Goal: Transaction & Acquisition: Purchase product/service

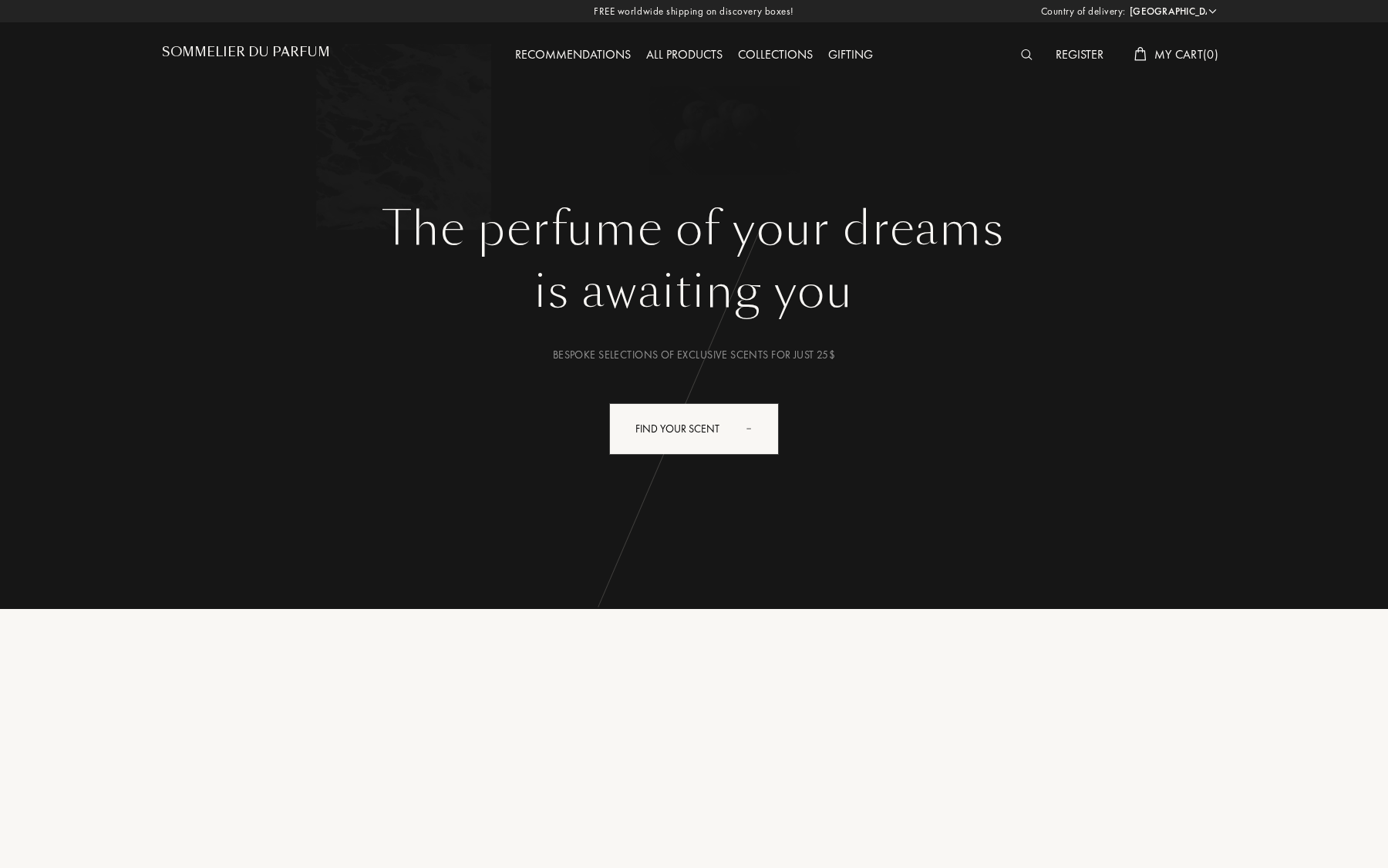
select select "US"
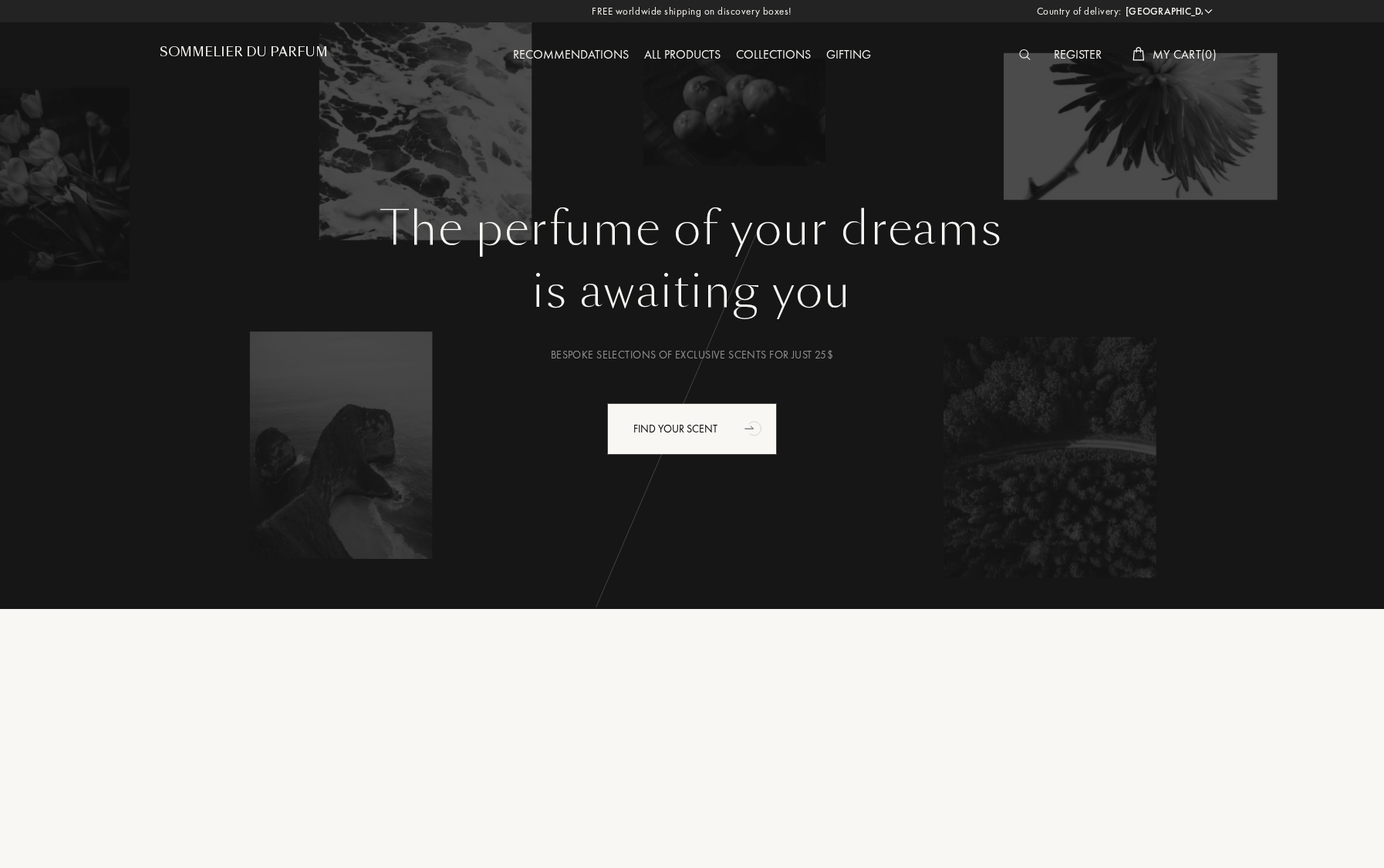
click at [1022, 55] on img at bounding box center [1025, 54] width 11 height 11
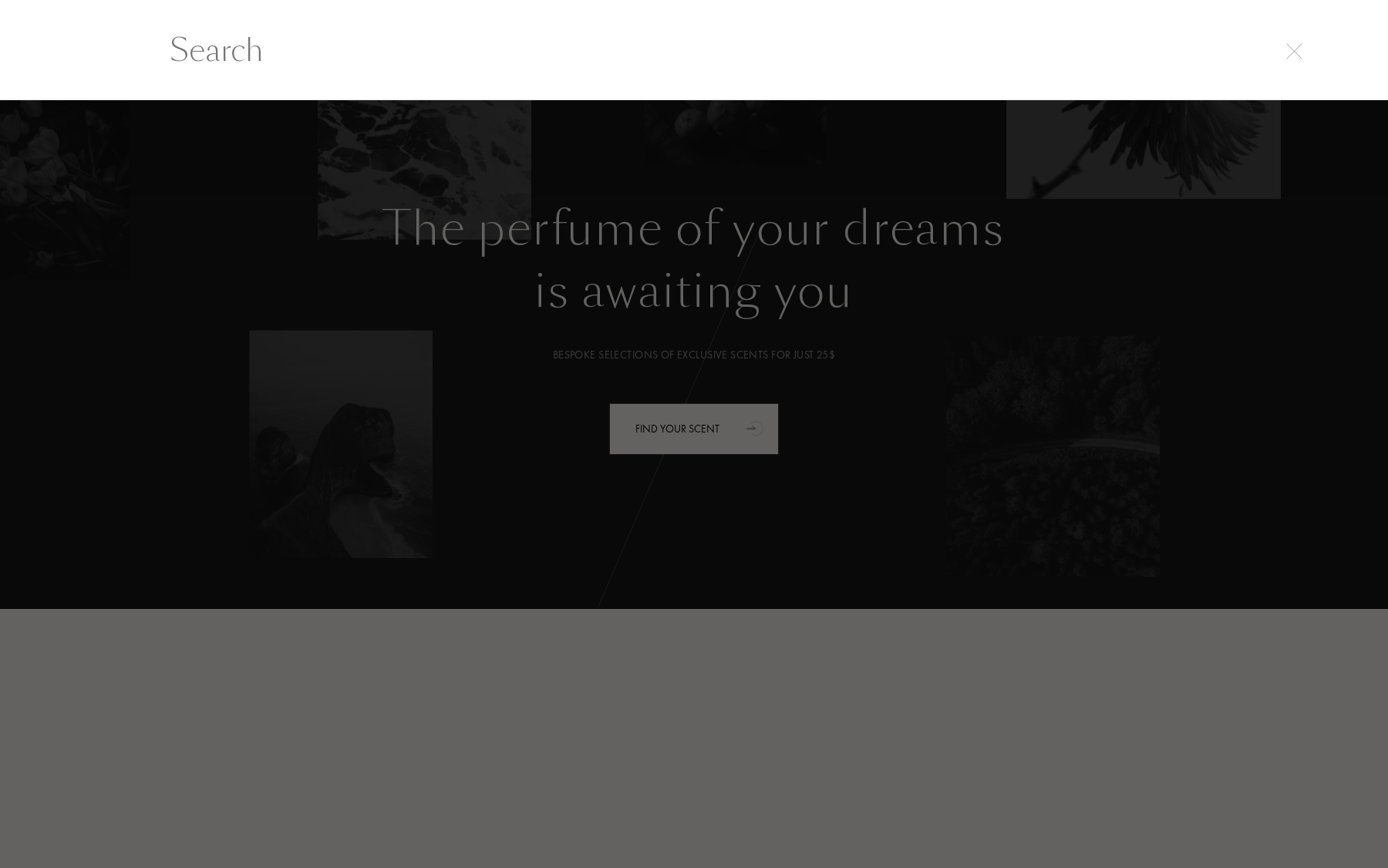
scroll to position [1, 0]
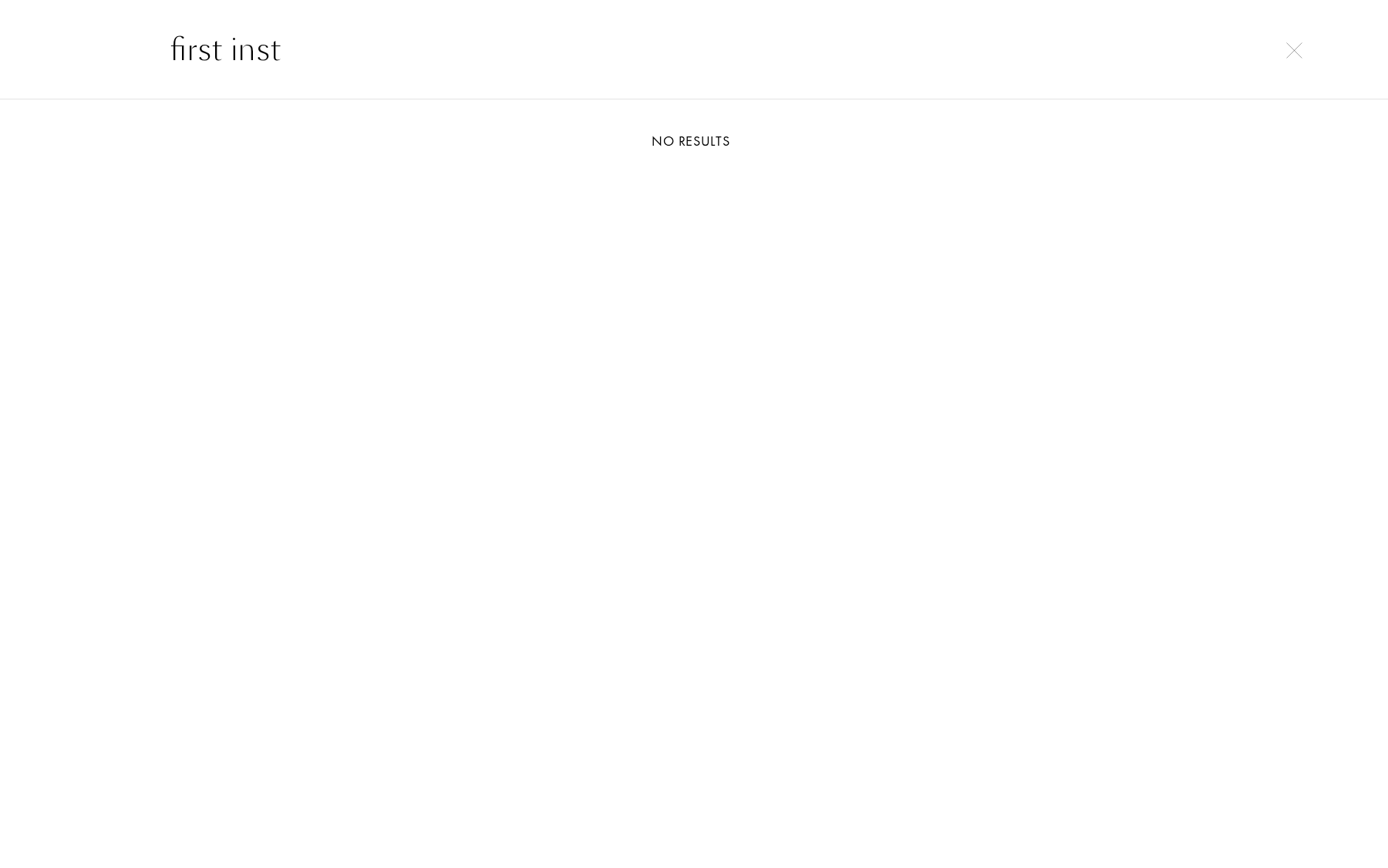
type input "first"
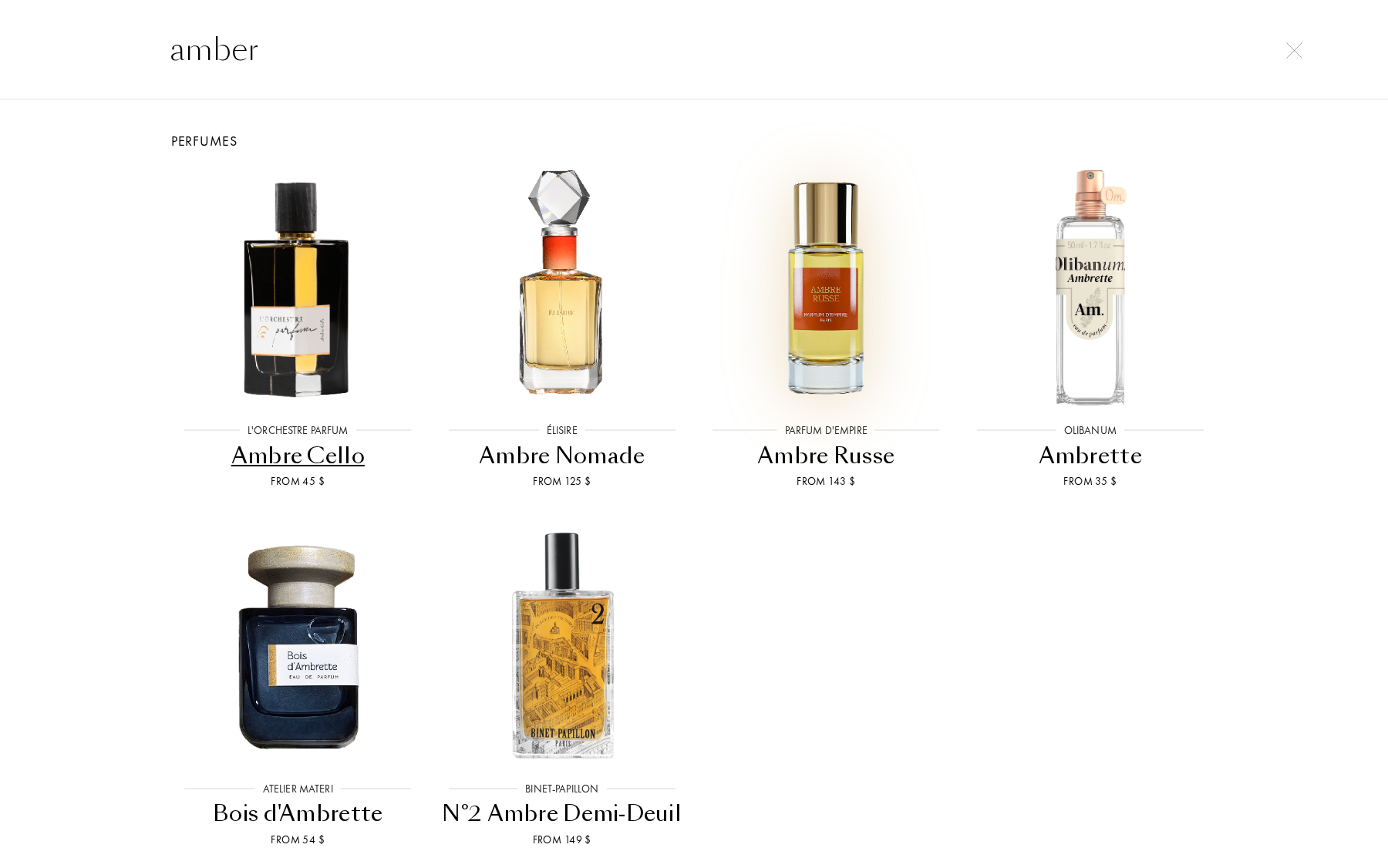
scroll to position [83, 0]
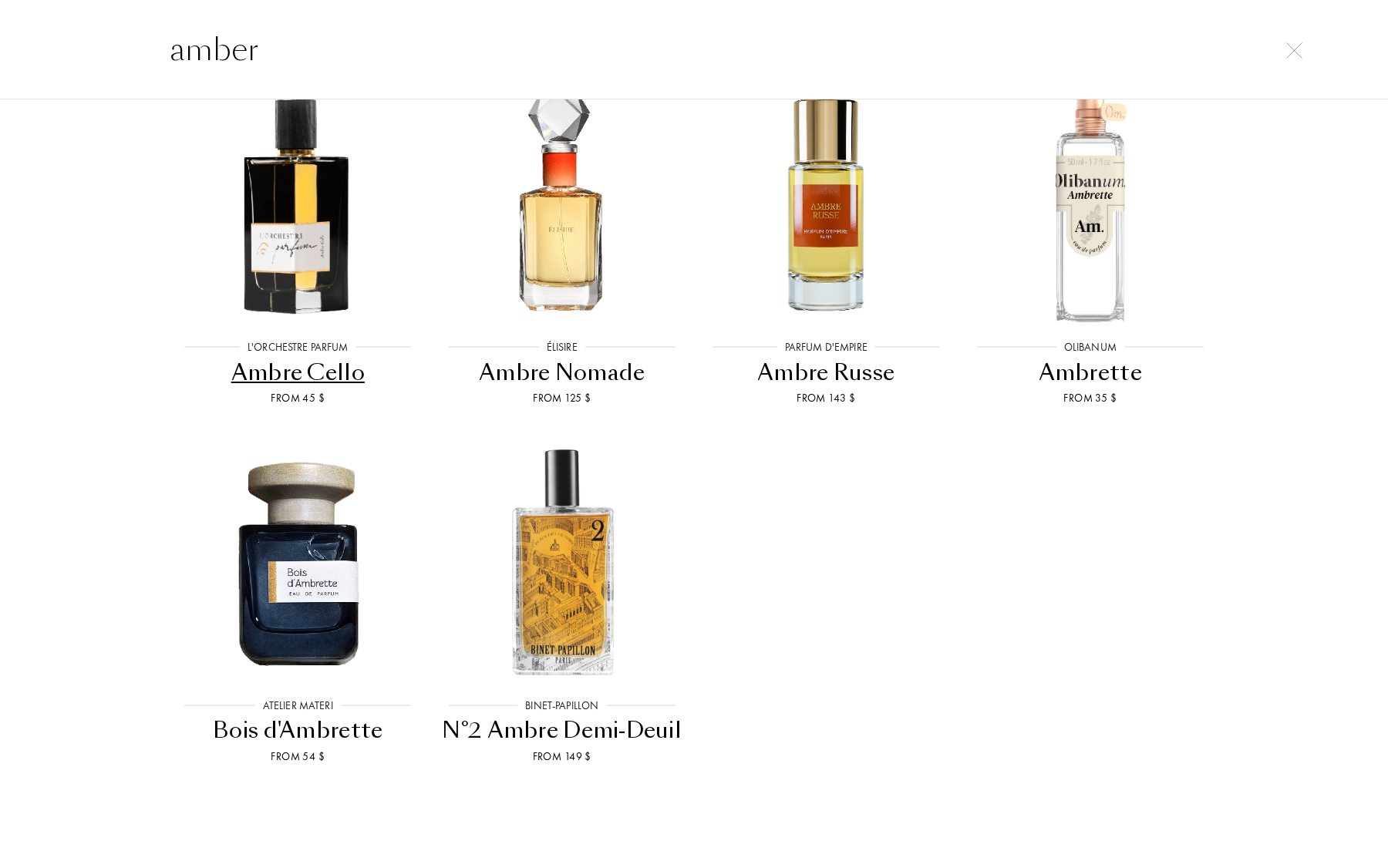
type input "amber"
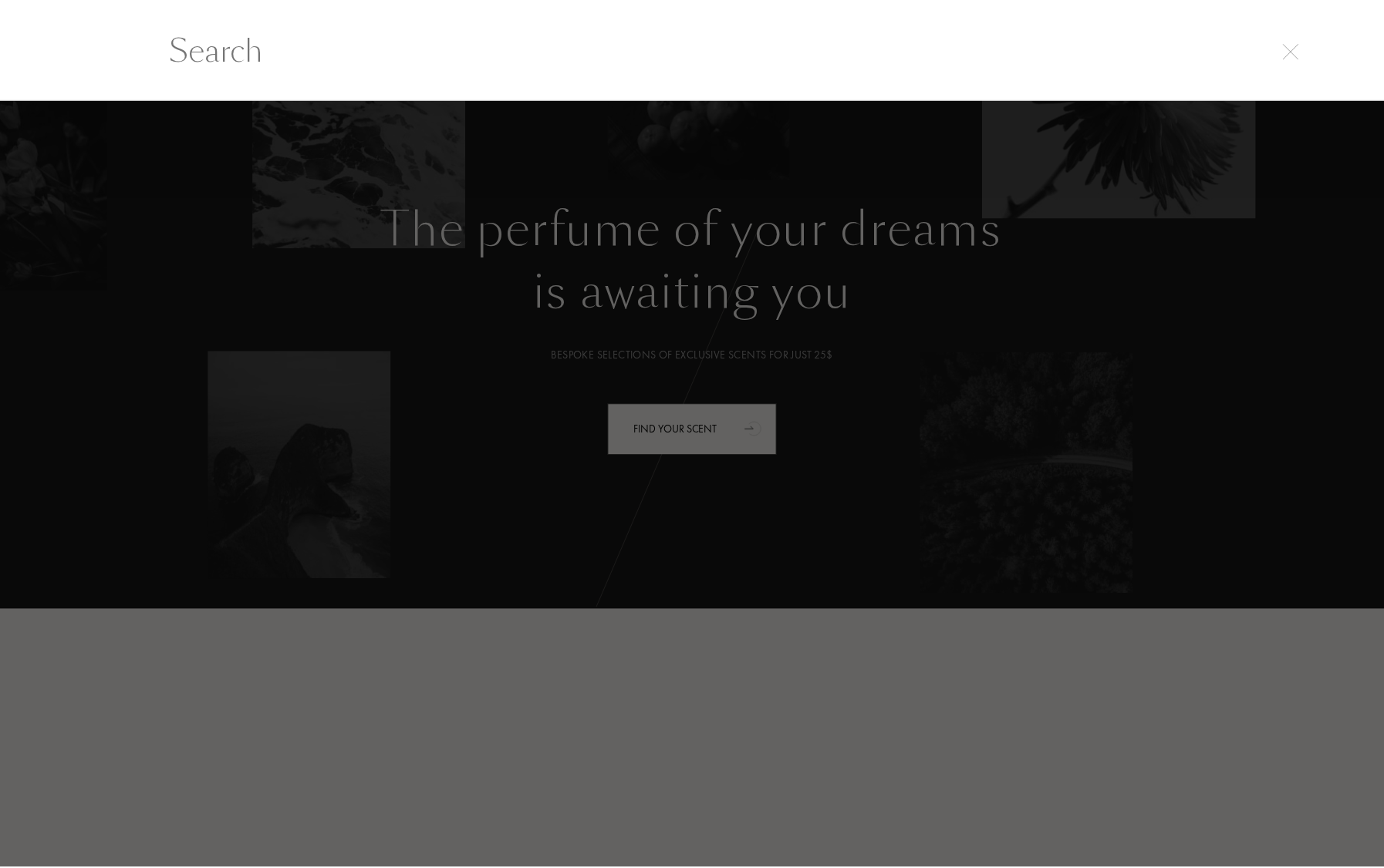
scroll to position [0, 0]
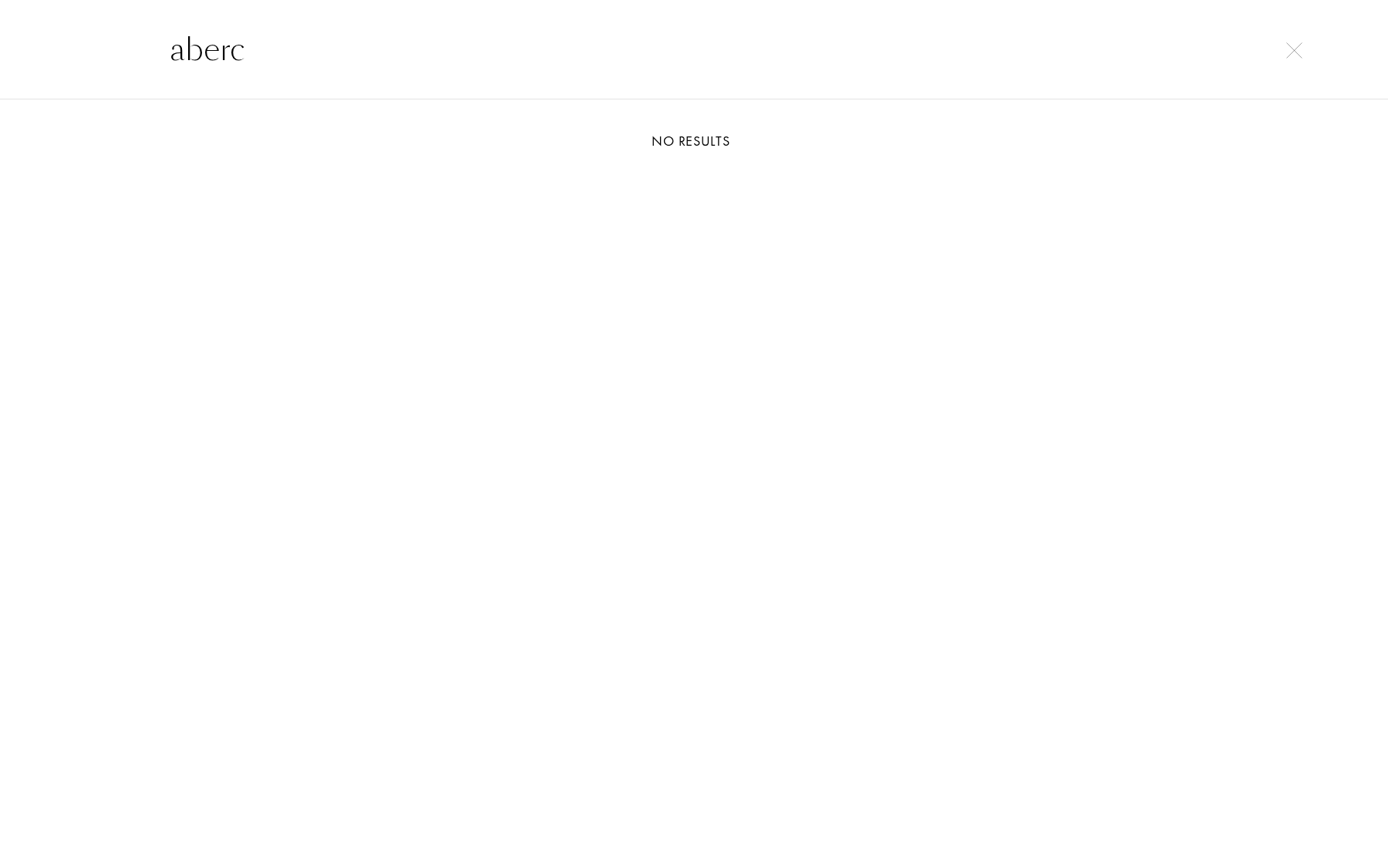
type input "abercr"
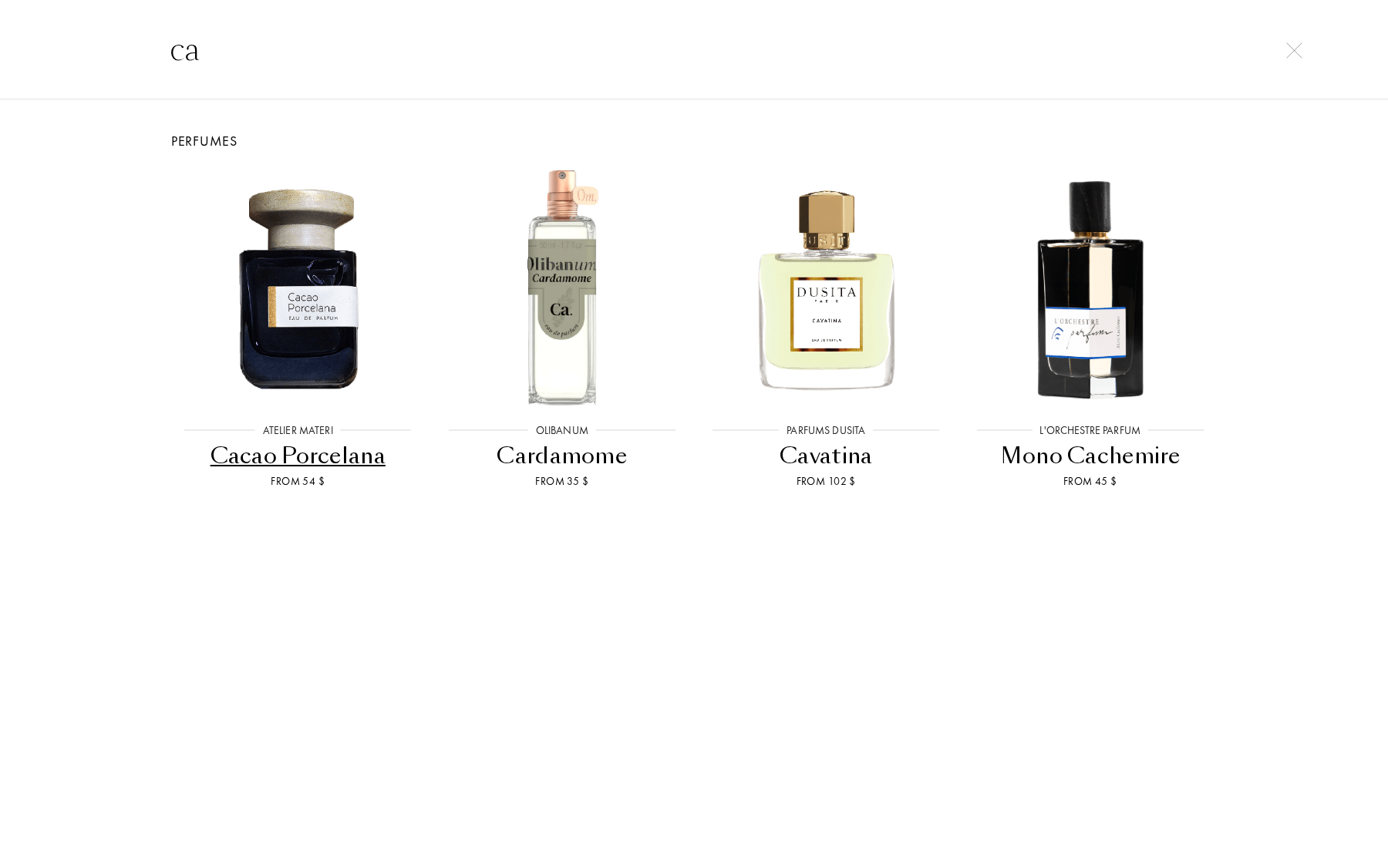
type input "c"
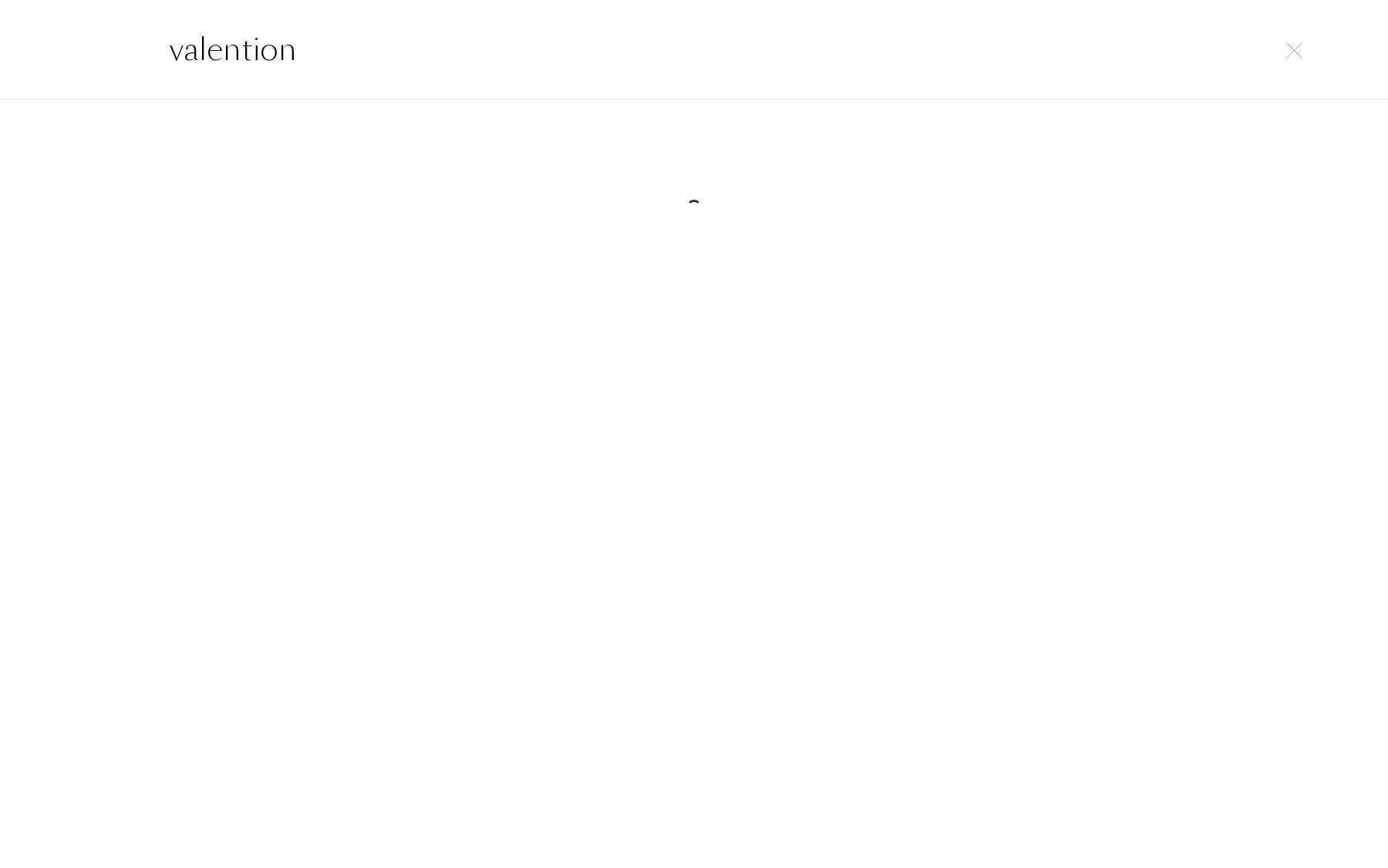
type input "valentiono"
type input "valentino"
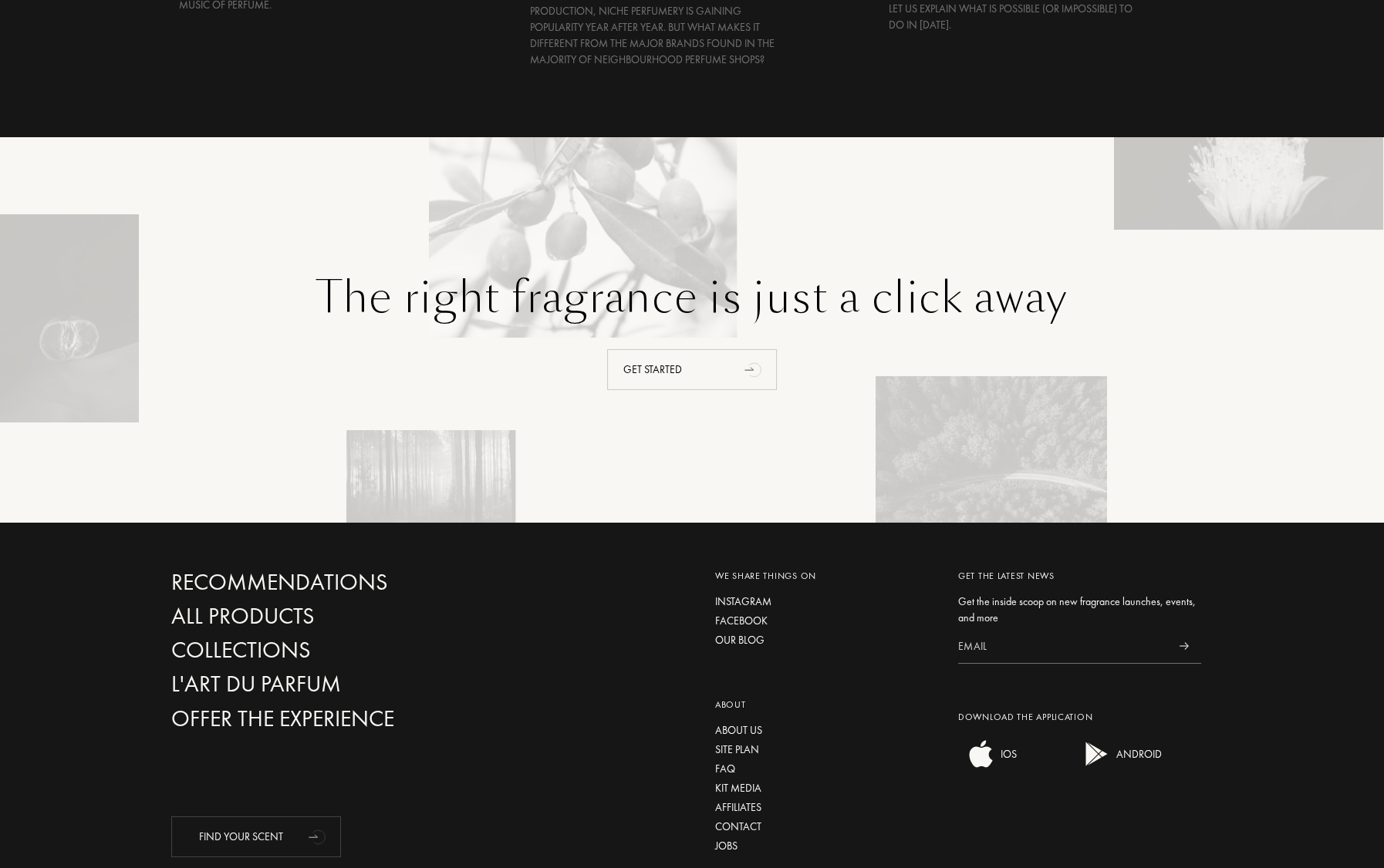
scroll to position [3480, 0]
